Goal: Check status: Check status

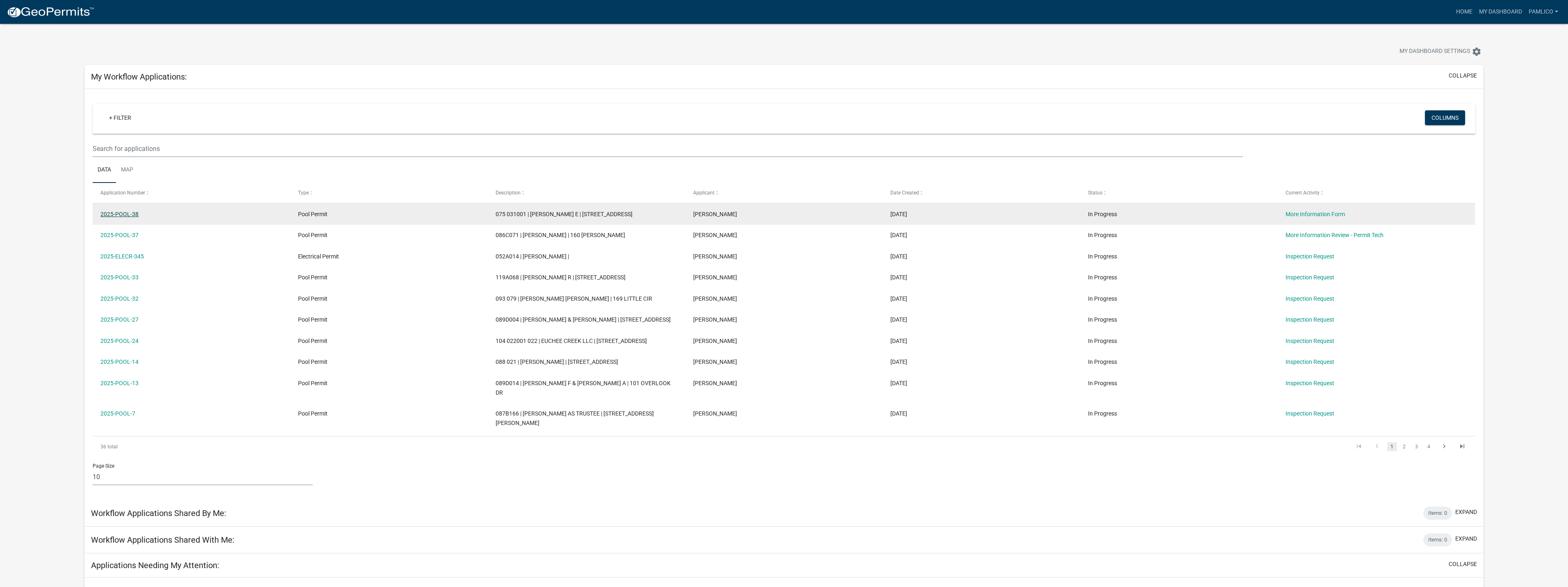
click at [123, 215] on link "2025-POOL-38" at bounding box center [119, 214] width 38 height 7
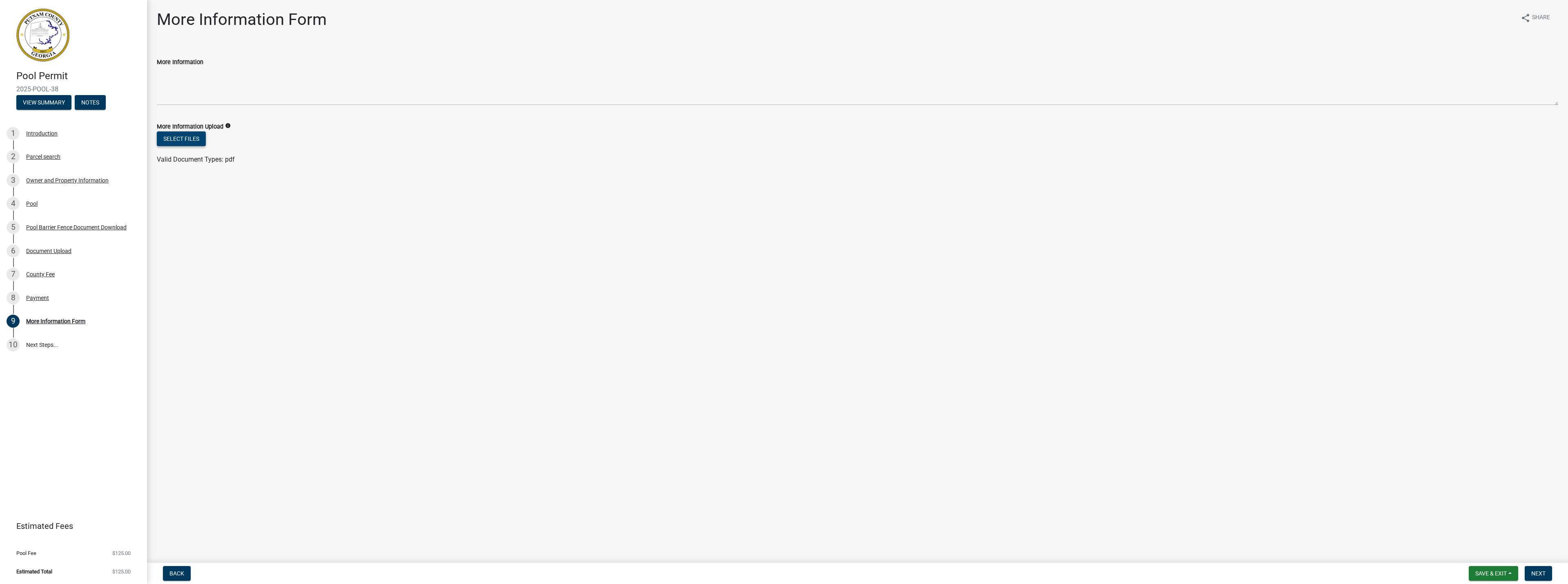
click at [187, 136] on button "Select files" at bounding box center [181, 139] width 49 height 15
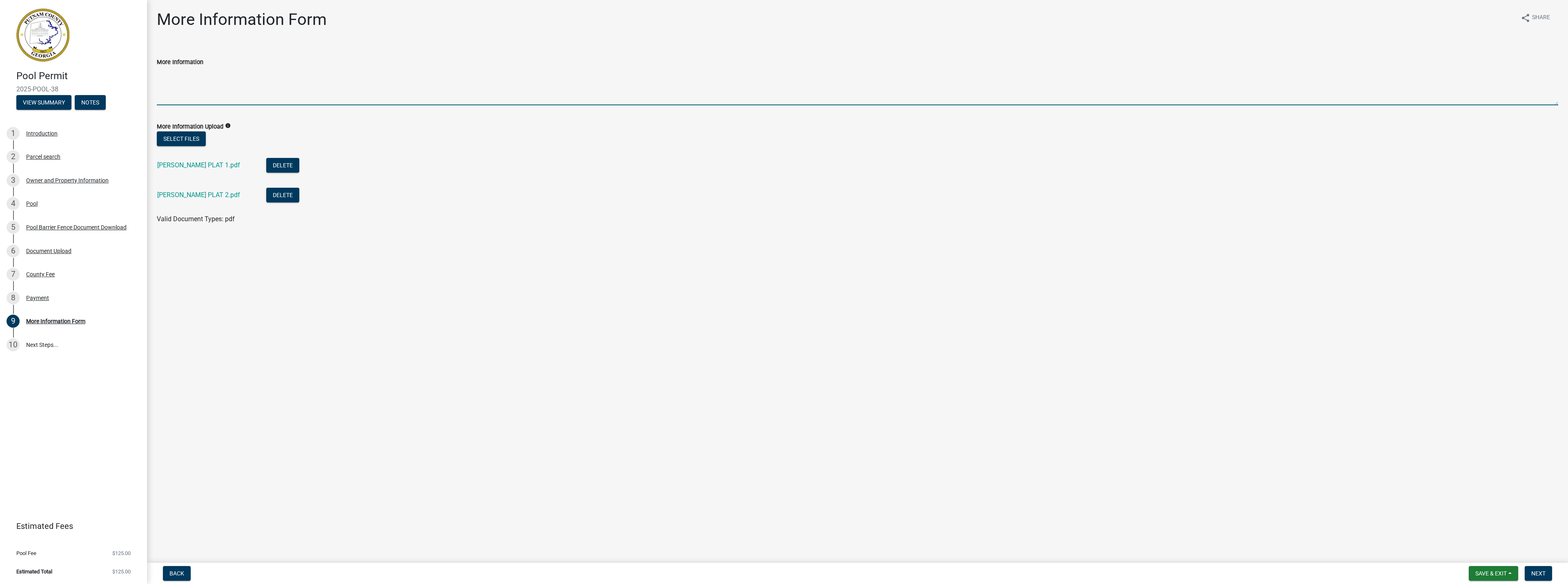
click at [234, 94] on textarea "More Information" at bounding box center [858, 86] width 1401 height 38
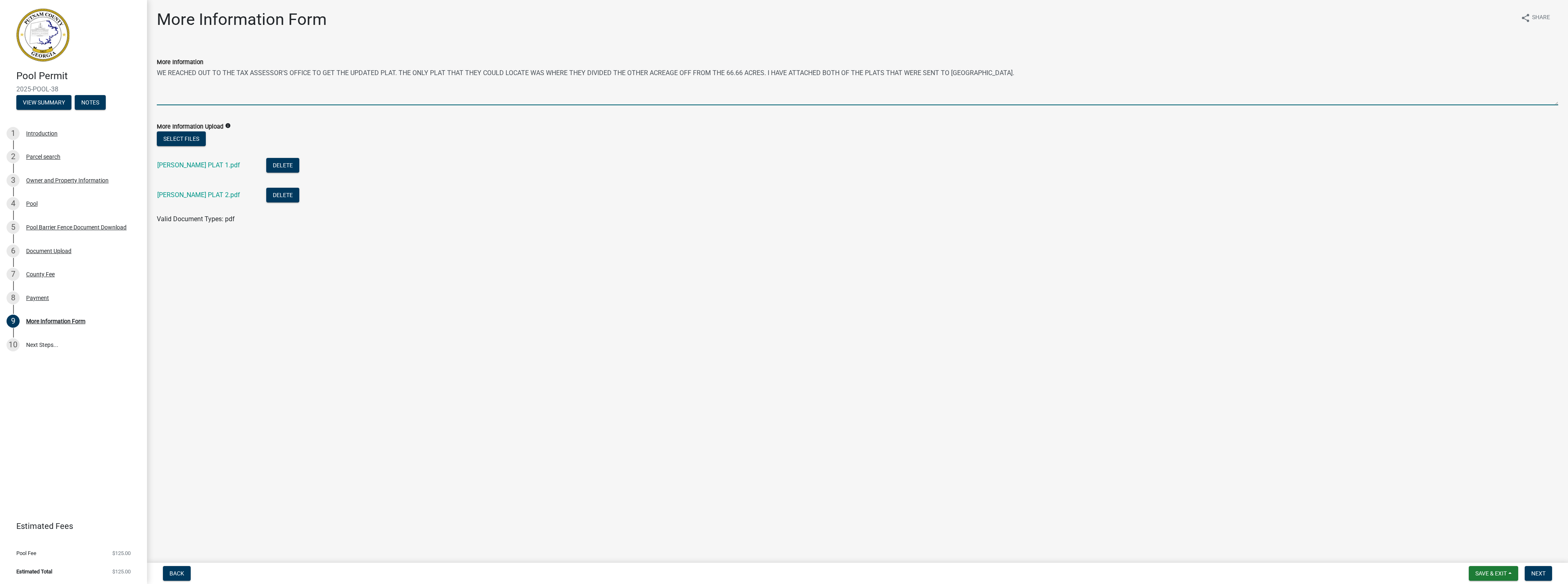
type textarea "WE REACHED OUT TO THE TAX ASSESSOR'S OFFICE TO GET THE UPDATED PLAT. THE ONLY P…"
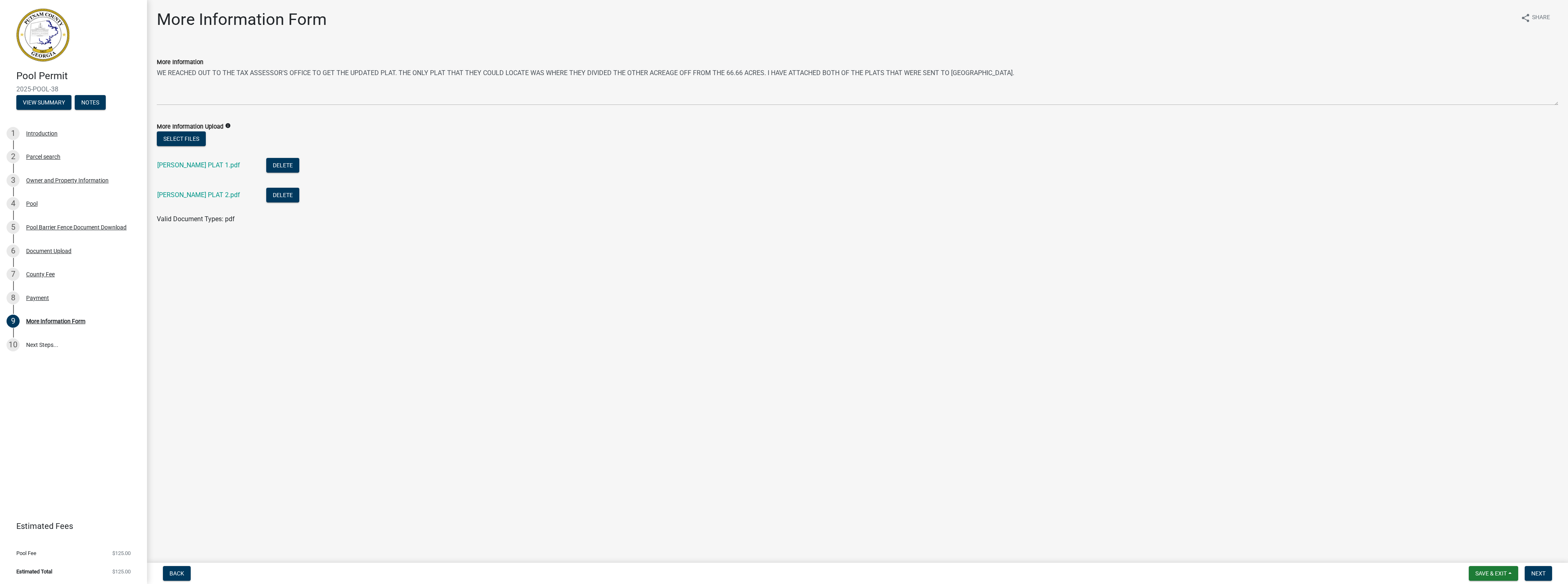
click at [827, 199] on li "[PERSON_NAME] PLAT 2.pdf Delete" at bounding box center [858, 196] width 1401 height 30
click at [1536, 572] on span "Next" at bounding box center [1538, 573] width 14 height 7
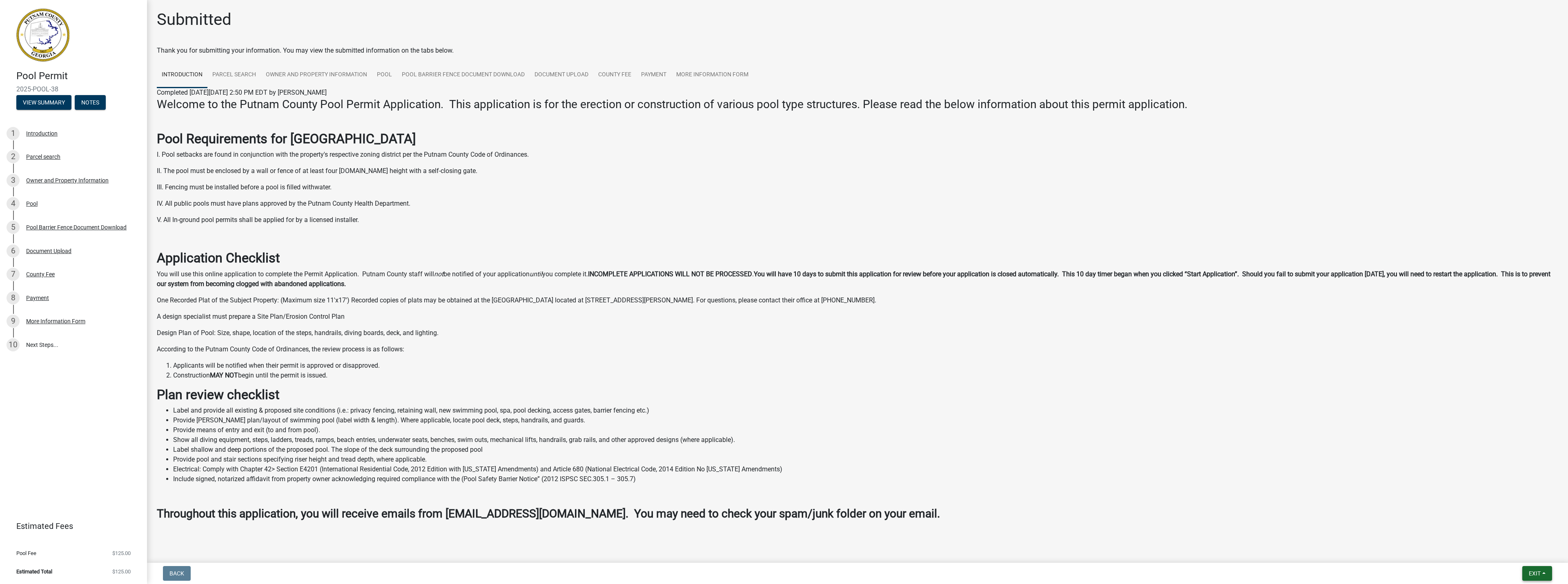
click at [1530, 572] on span "Exit" at bounding box center [1535, 573] width 12 height 7
click at [1529, 552] on button "Save & Exit" at bounding box center [1519, 552] width 65 height 19
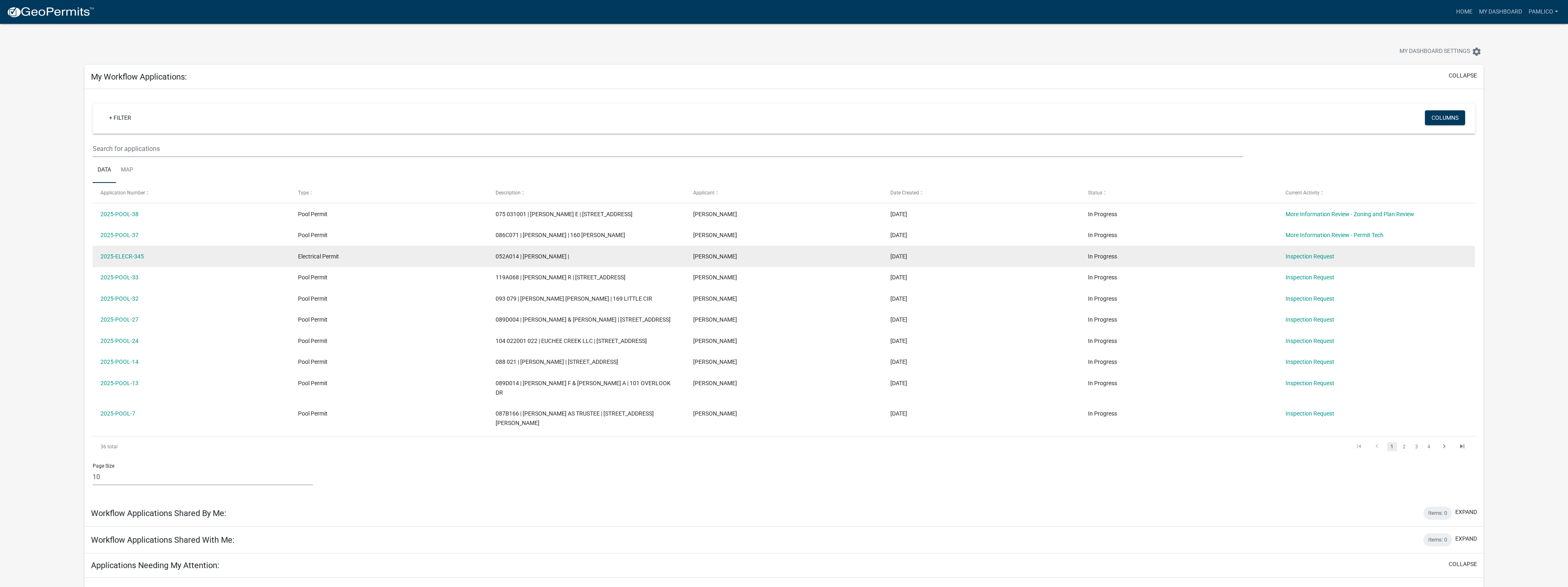
click at [1299, 248] on datatable-body-cell "Inspection Request" at bounding box center [1376, 256] width 197 height 21
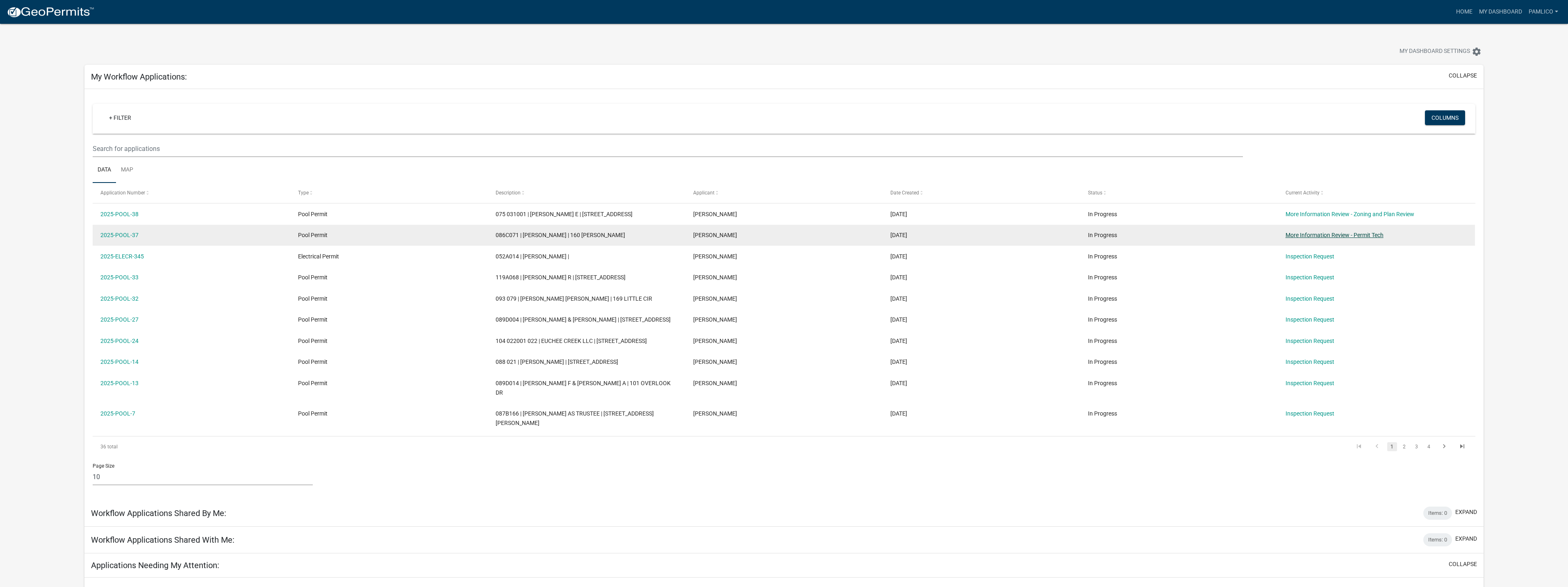
click at [1299, 237] on link "More Information Review - Permit Tech" at bounding box center [1335, 235] width 98 height 7
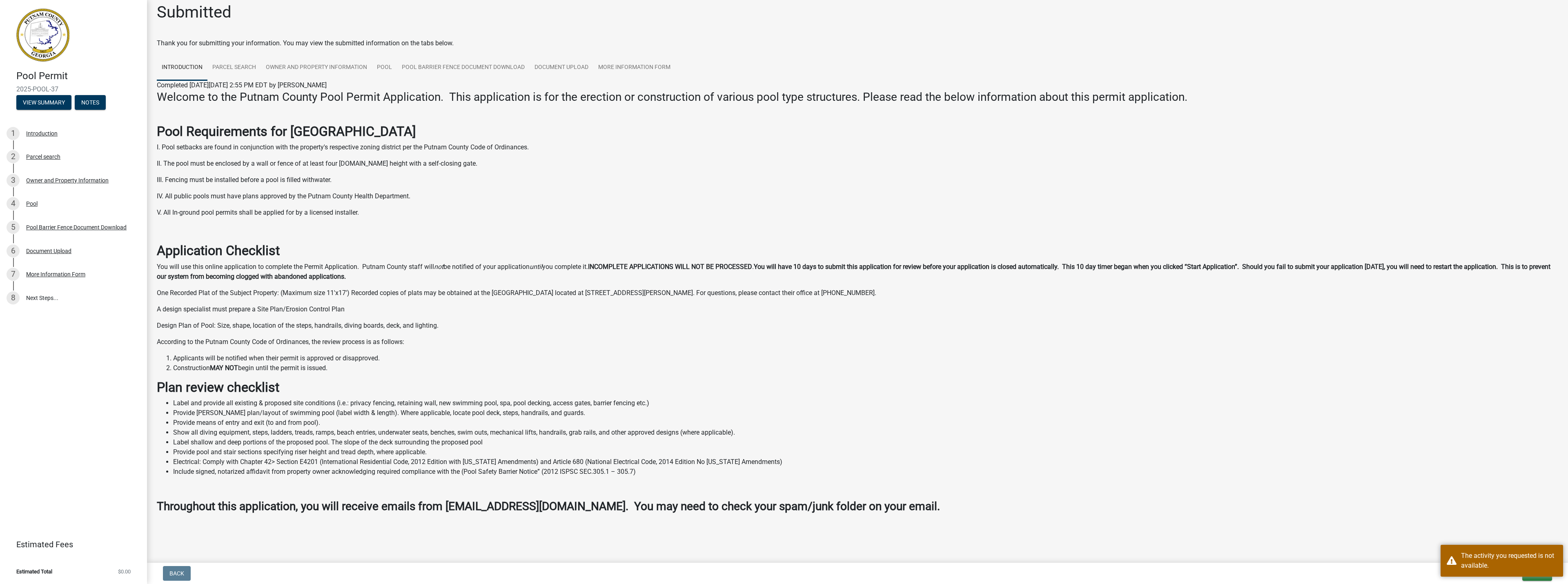
scroll to position [9, 0]
click at [1463, 500] on h3 "Throughout this application, you will receive emails from [EMAIL_ADDRESS][DOMAI…" at bounding box center [858, 504] width 1401 height 14
click at [1527, 578] on button "Exit" at bounding box center [1537, 573] width 30 height 15
click at [1491, 549] on button "Save & Exit" at bounding box center [1519, 552] width 65 height 19
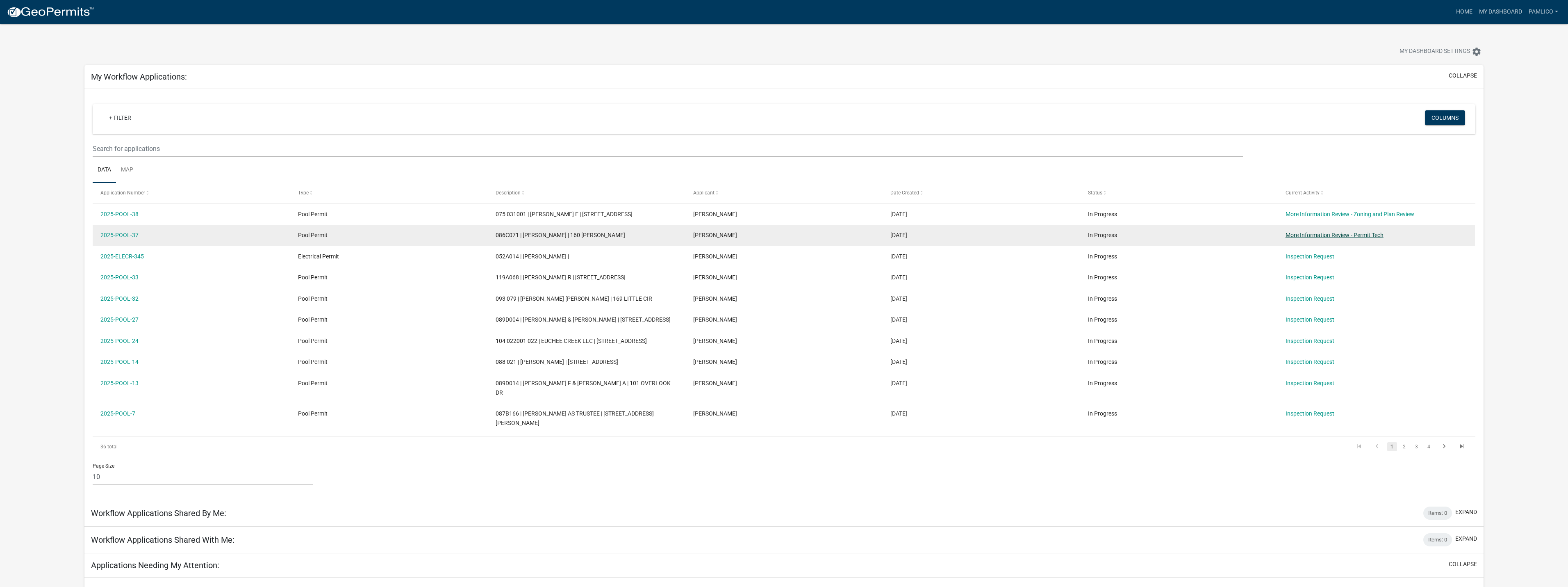
click at [1306, 237] on link "More Information Review - Permit Tech" at bounding box center [1335, 235] width 98 height 7
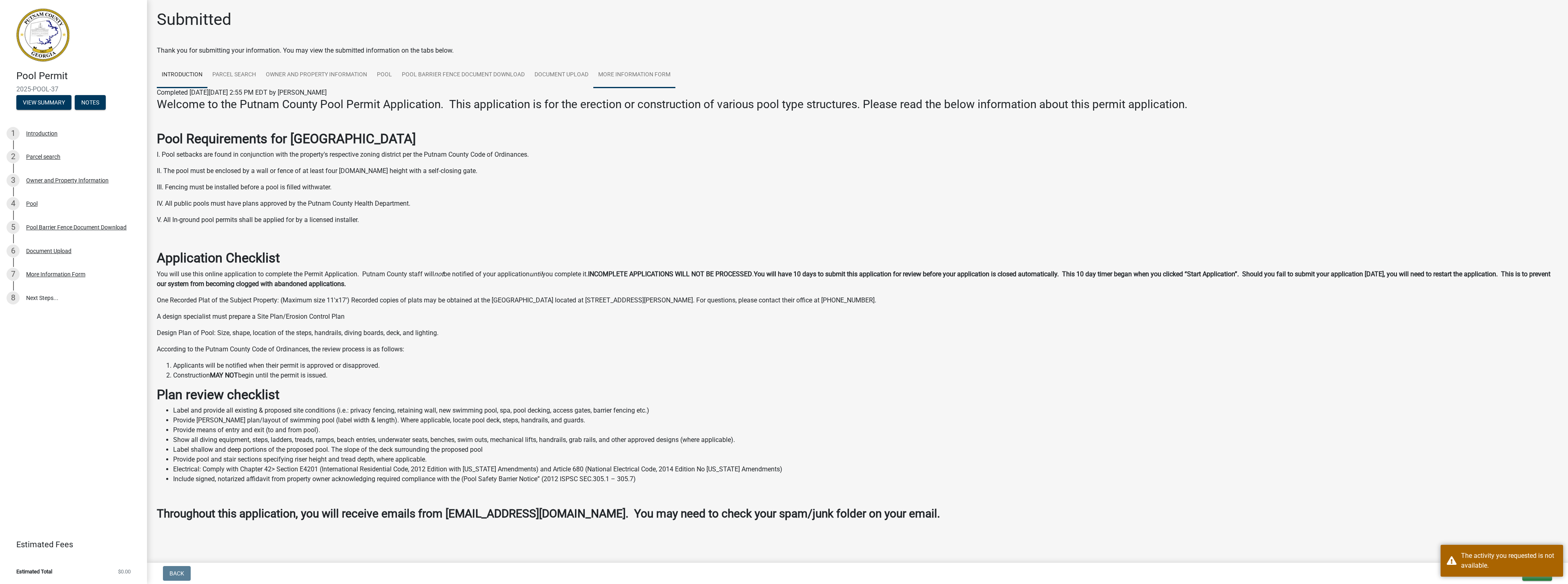
click at [648, 73] on link "More Information Form" at bounding box center [634, 75] width 82 height 26
